Goal: Task Accomplishment & Management: Manage account settings

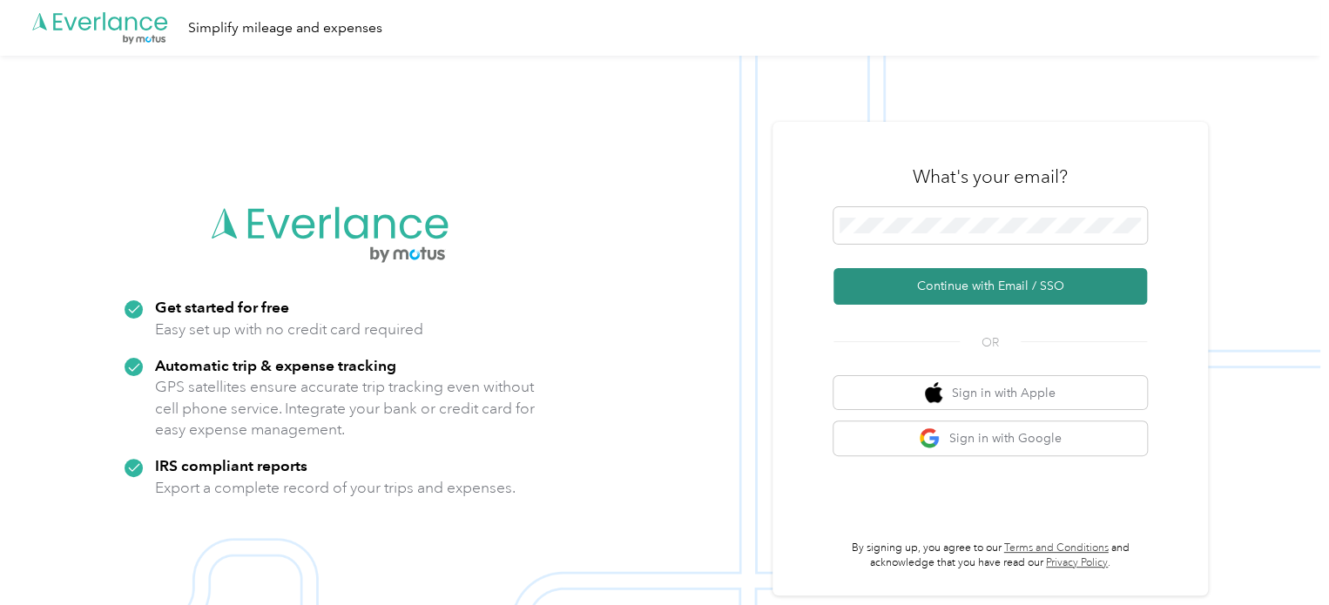
click at [1032, 287] on button "Continue with Email / SSO" at bounding box center [991, 286] width 314 height 37
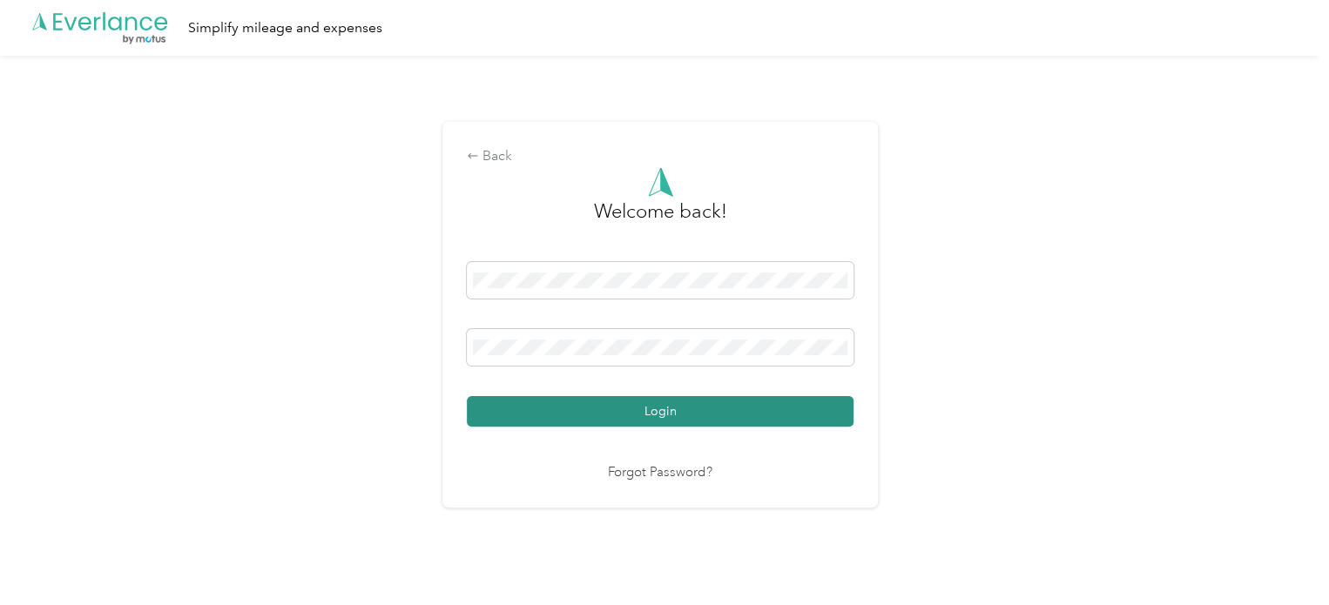
click at [692, 403] on button "Login" at bounding box center [660, 411] width 387 height 30
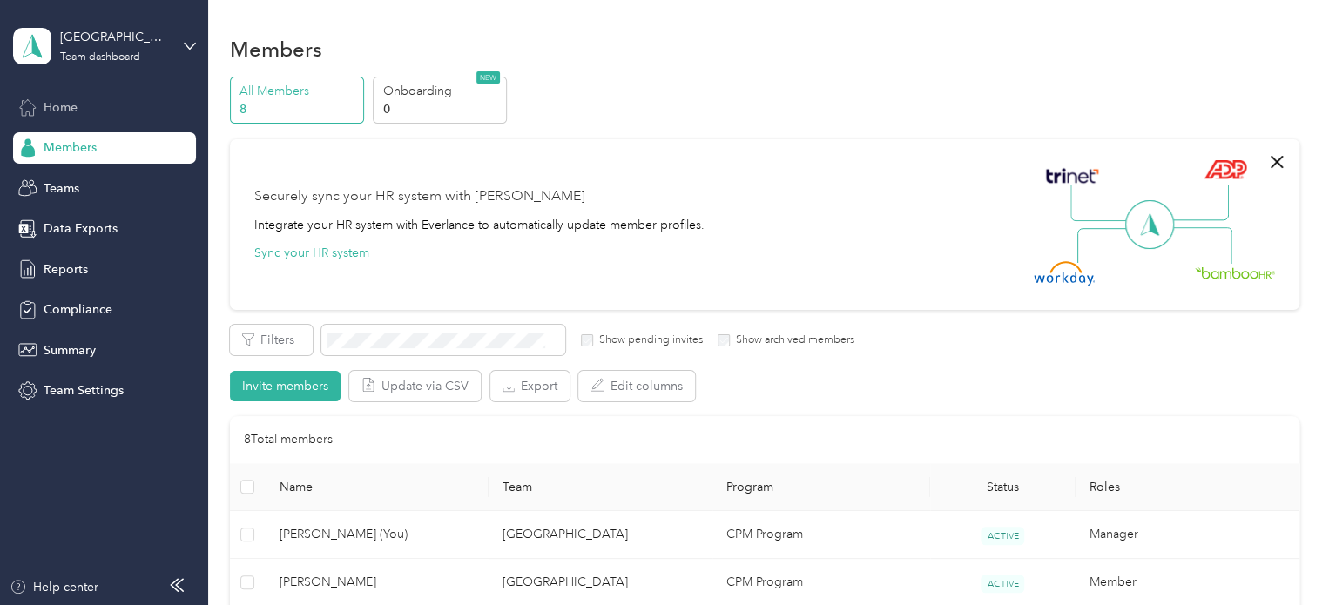
click at [60, 113] on span "Home" at bounding box center [61, 107] width 34 height 18
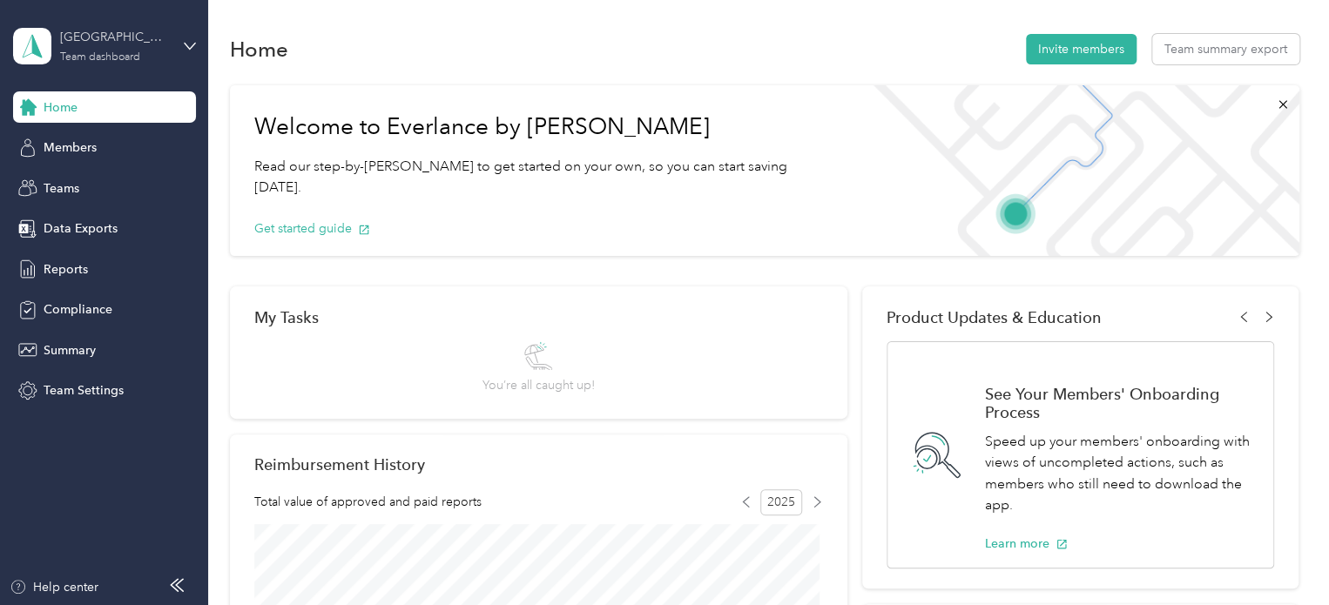
click at [153, 37] on div "[GEOGRAPHIC_DATA]" at bounding box center [114, 37] width 109 height 18
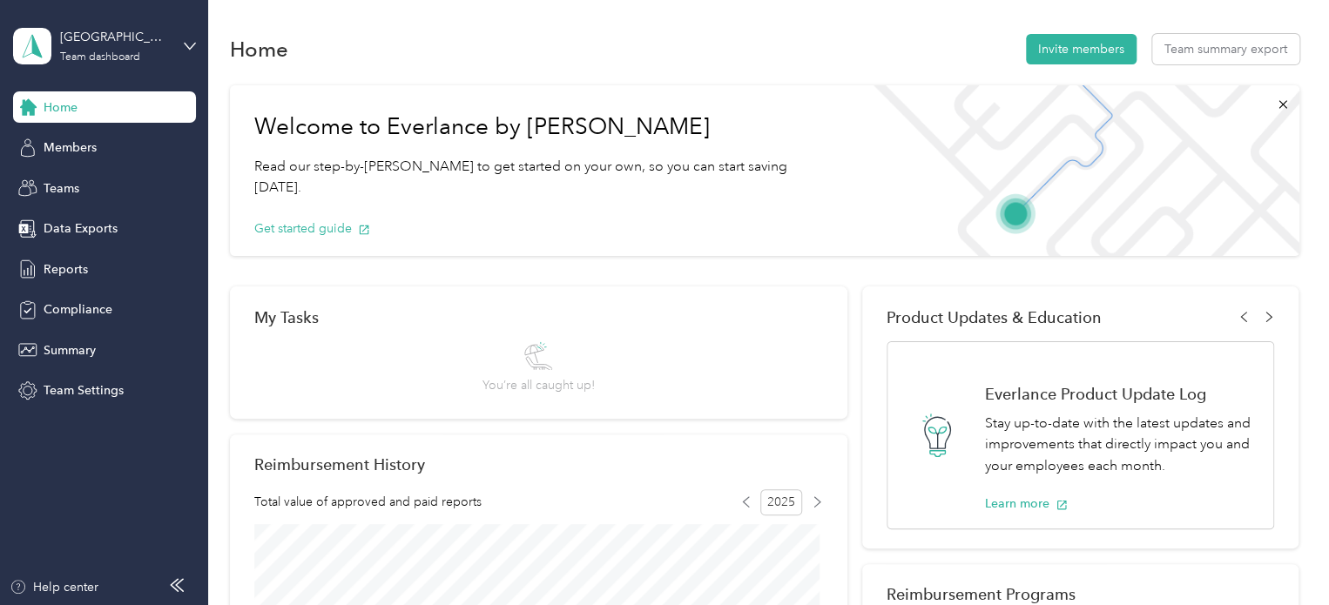
click at [119, 179] on div "Personal dashboard" at bounding box center [83, 182] width 110 height 18
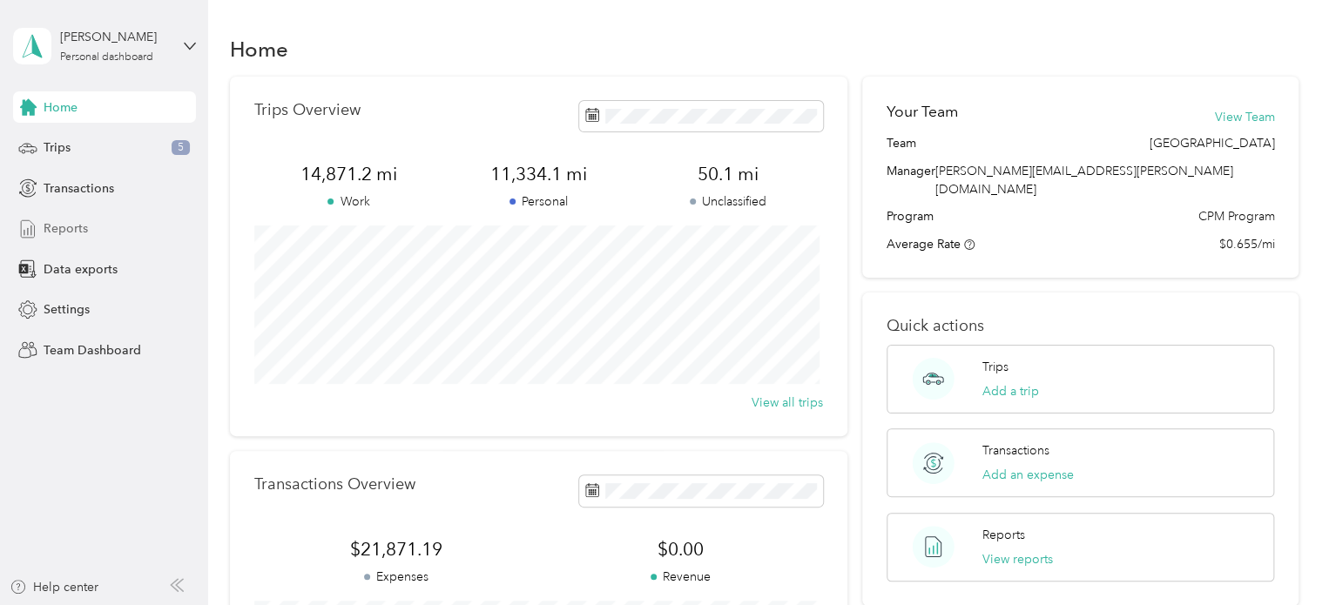
click at [71, 233] on span "Reports" at bounding box center [66, 229] width 44 height 18
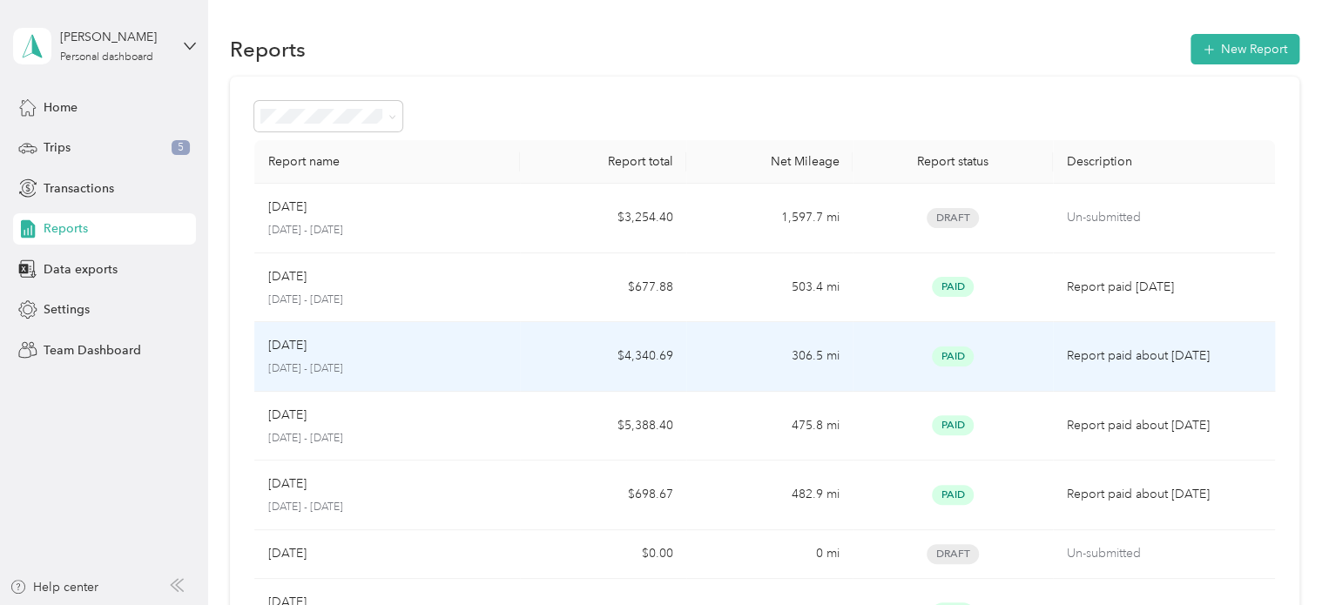
drag, startPoint x: 406, startPoint y: 374, endPoint x: 568, endPoint y: 217, distance: 225.5
click at [568, 217] on tbody "Sep [DATE] - [DATE] $3,254.40 1,597.7 mi Draft Un-submitted Aug [DATE] - [DATE]…" at bounding box center [764, 520] width 1021 height 673
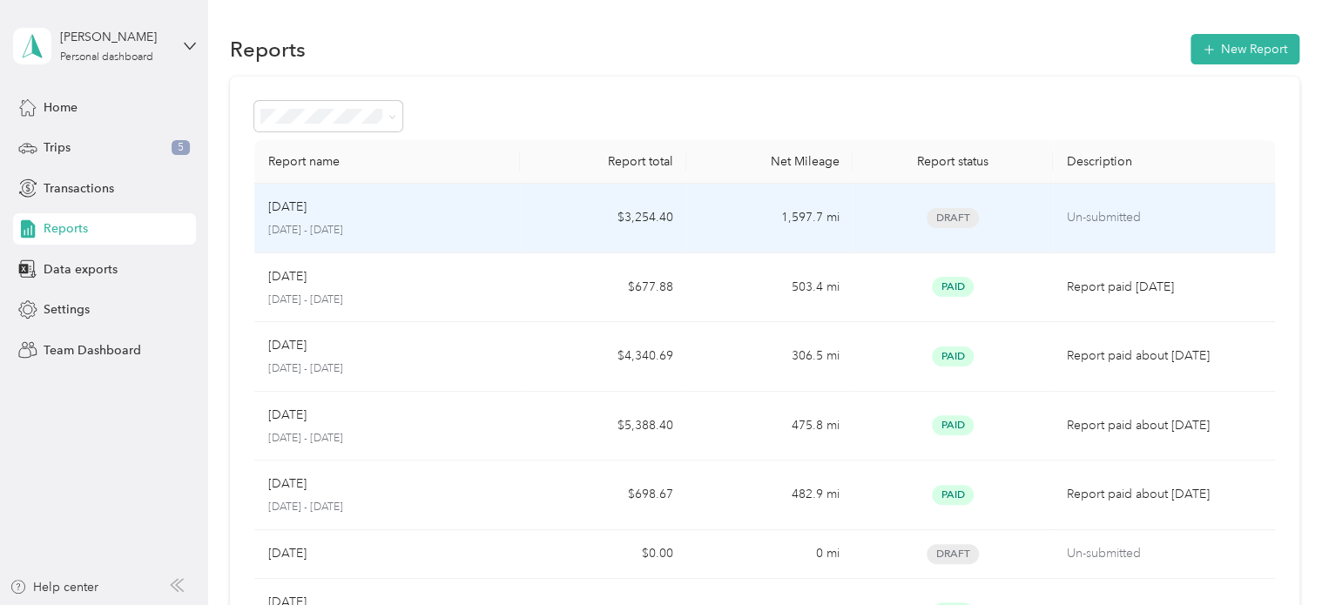
click at [540, 218] on td "$3,254.40" at bounding box center [603, 219] width 166 height 70
